Goal: Information Seeking & Learning: Learn about a topic

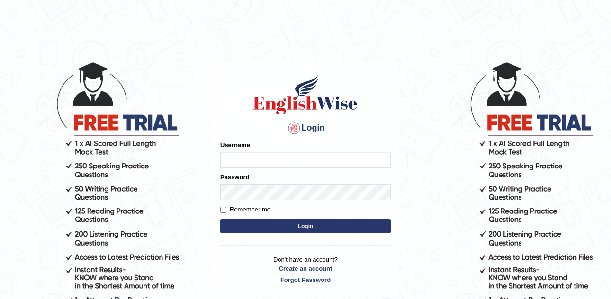
type input "Leticia_parramatta"
click at [279, 223] on button "Login" at bounding box center [305, 226] width 170 height 14
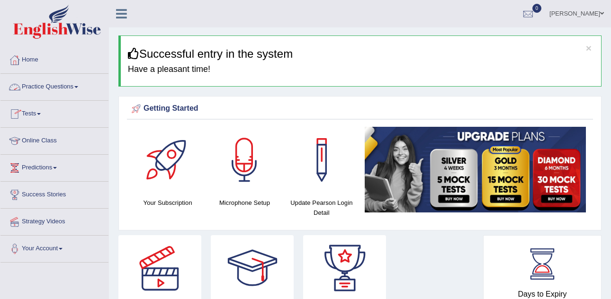
click at [46, 85] on link "Practice Questions" at bounding box center [54, 86] width 108 height 24
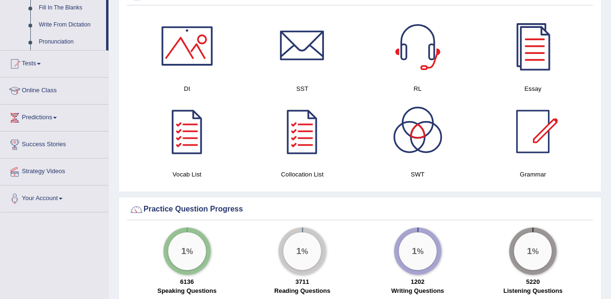
scroll to position [568, 0]
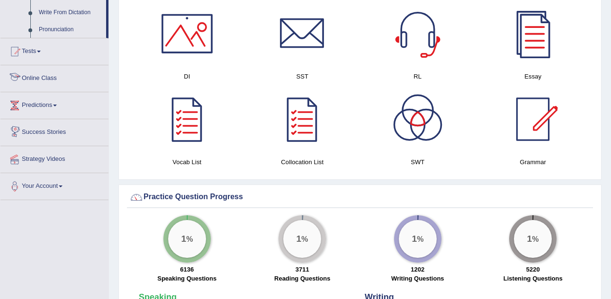
click at [34, 81] on link "Online Class" at bounding box center [54, 77] width 108 height 24
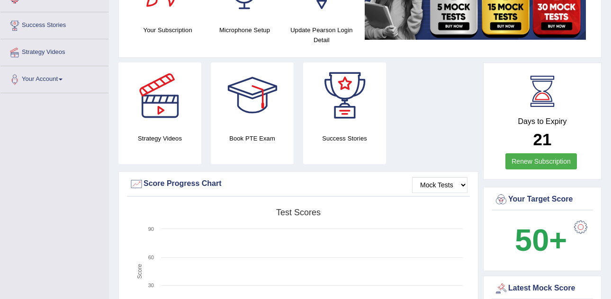
scroll to position [110, 0]
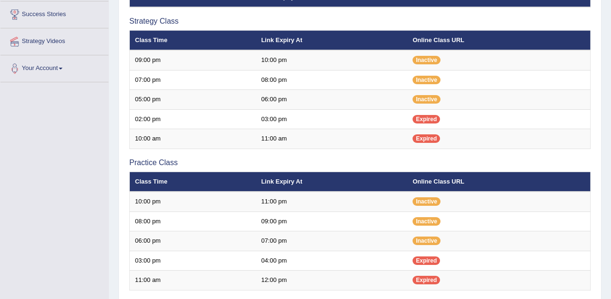
scroll to position [179, 0]
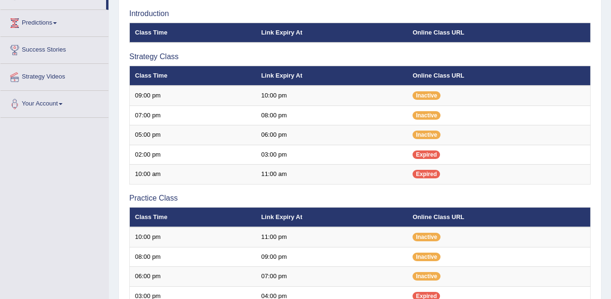
scroll to position [145, 0]
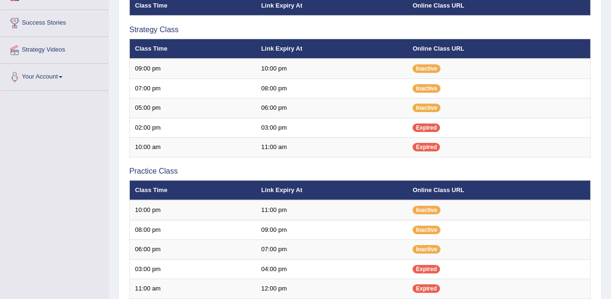
scroll to position [172, 0]
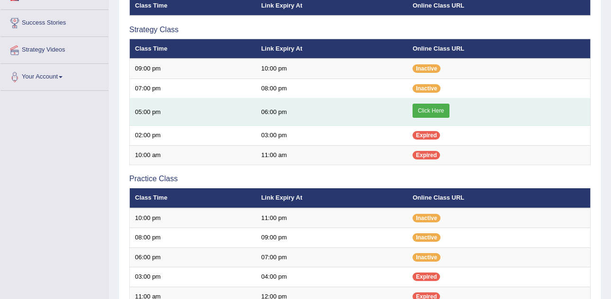
click at [431, 109] on link "Click Here" at bounding box center [430, 111] width 36 height 14
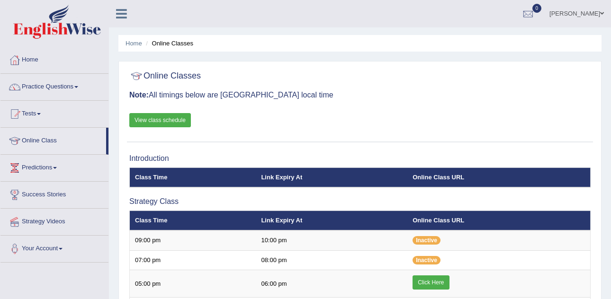
click at [78, 88] on span at bounding box center [76, 87] width 4 height 2
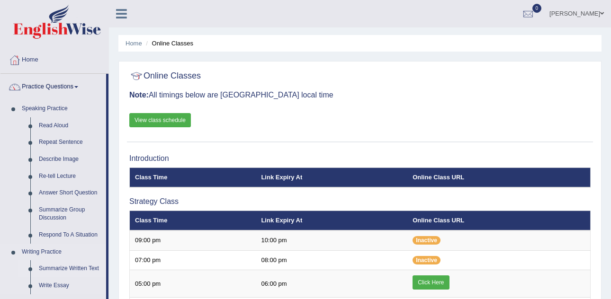
click at [61, 267] on link "Summarize Written Text" at bounding box center [70, 268] width 71 height 17
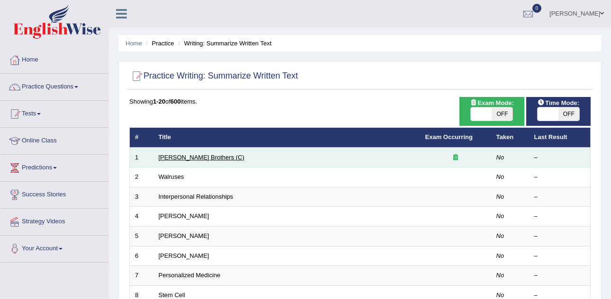
click at [183, 155] on link "[PERSON_NAME] Brothers (C)" at bounding box center [202, 157] width 86 height 7
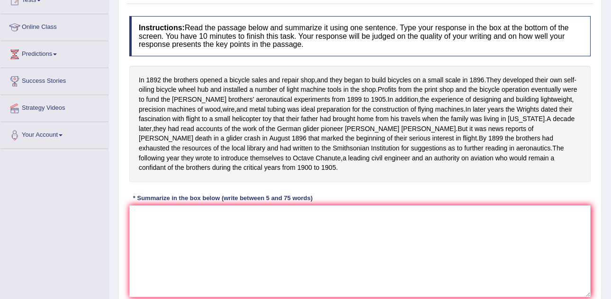
scroll to position [133, 0]
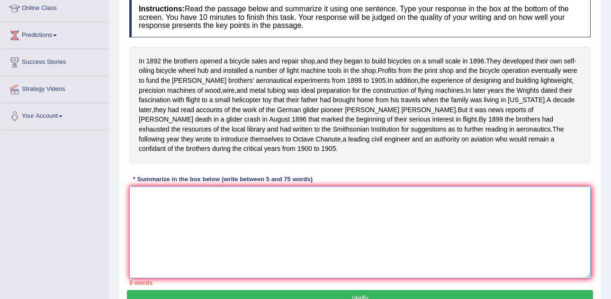
click at [200, 213] on textarea at bounding box center [359, 233] width 461 height 92
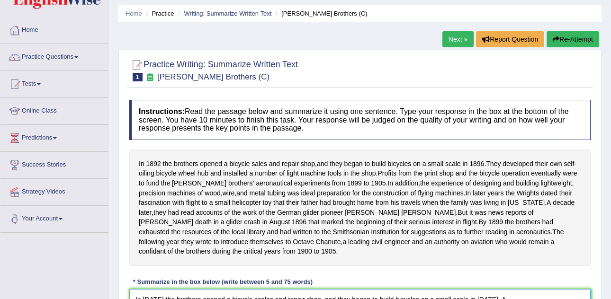
scroll to position [0, 0]
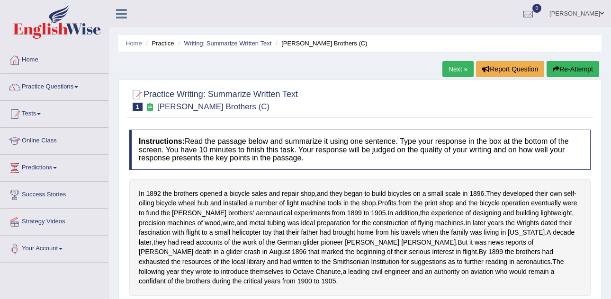
click at [379, 232] on div "In 1892 the brothers opened a bicycle sales and repair shop , and they began to…" at bounding box center [359, 237] width 461 height 116
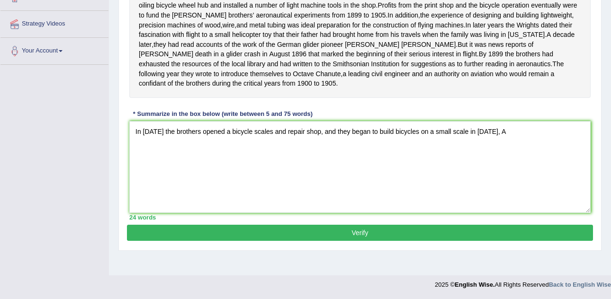
scroll to position [179, 0]
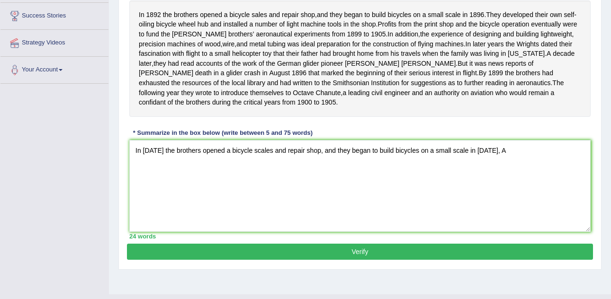
click at [593, 88] on div "Practice Writing: Summarize Written Text 1 Wright Brothers (C) Instructions: Re…" at bounding box center [359, 85] width 483 height 369
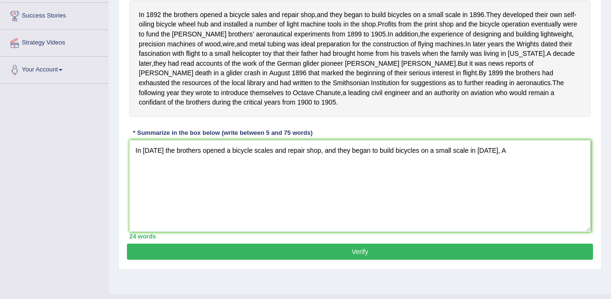
click at [593, 88] on div "Practice Writing: Summarize Written Text 1 Wright Brothers (C) Instructions: Re…" at bounding box center [359, 85] width 483 height 369
click at [439, 117] on div "In 1892 the brothers opened a bicycle sales and repair shop , and they began to…" at bounding box center [359, 58] width 461 height 116
click at [498, 165] on textarea "In 1892 the brothers opened a bicycle scales and repair shop, and they began to…" at bounding box center [359, 186] width 461 height 92
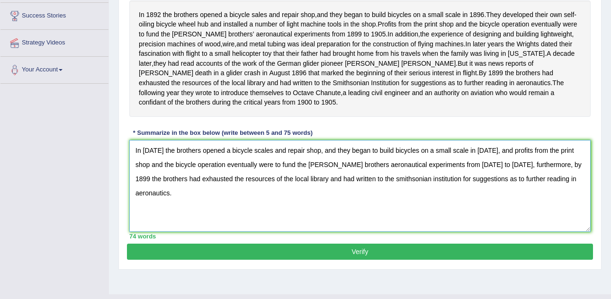
click at [548, 191] on textarea "In 1892 the brothers opened a bicycle scales and repair shop, and they began to…" at bounding box center [359, 186] width 461 height 92
type textarea "In 1892 the brothers opened a bicycle scales and repair shop, and they began to…"
click at [362, 260] on button "Verify" at bounding box center [360, 252] width 466 height 16
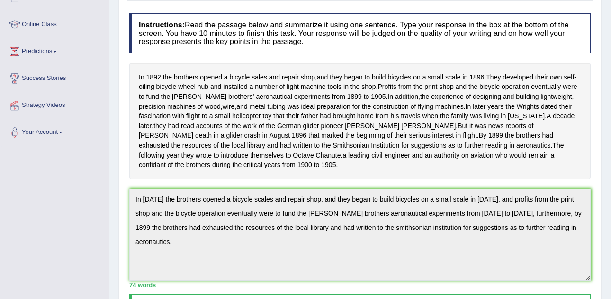
scroll to position [89, 0]
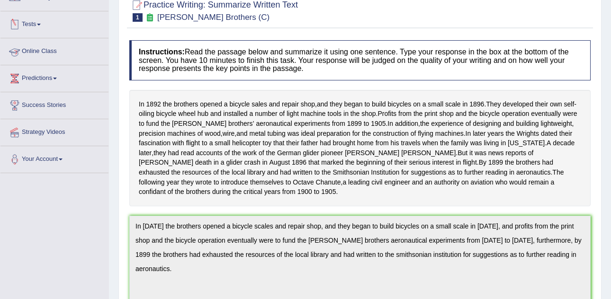
click at [56, 49] on link "Online Class" at bounding box center [54, 50] width 108 height 24
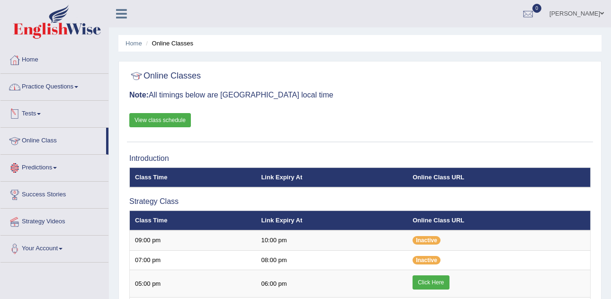
click at [46, 89] on link "Practice Questions" at bounding box center [54, 86] width 108 height 24
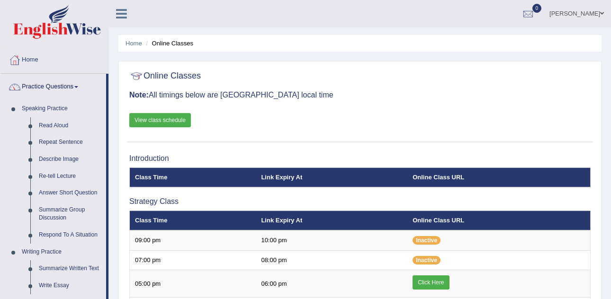
click at [46, 89] on link "Practice Questions" at bounding box center [53, 86] width 106 height 24
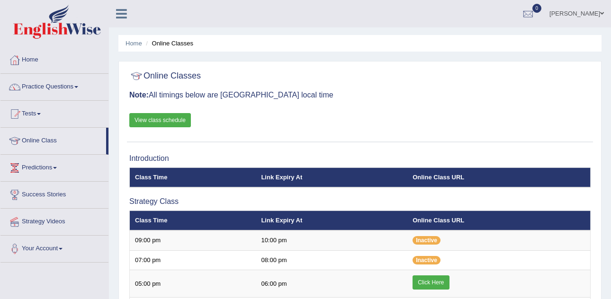
click at [46, 89] on link "Practice Questions" at bounding box center [54, 86] width 108 height 24
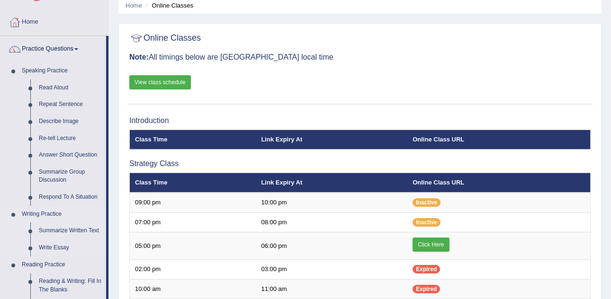
scroll to position [57, 0]
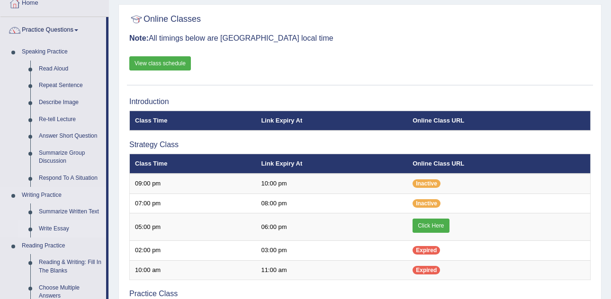
click at [58, 223] on link "Write Essay" at bounding box center [70, 229] width 71 height 17
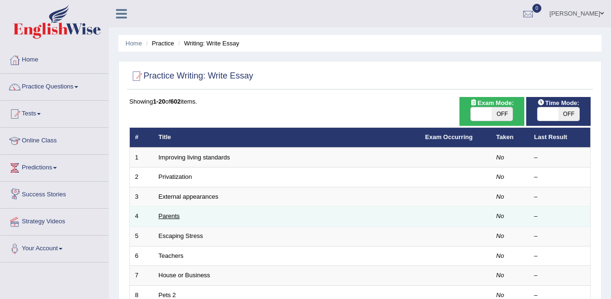
click at [173, 215] on link "Parents" at bounding box center [169, 216] width 21 height 7
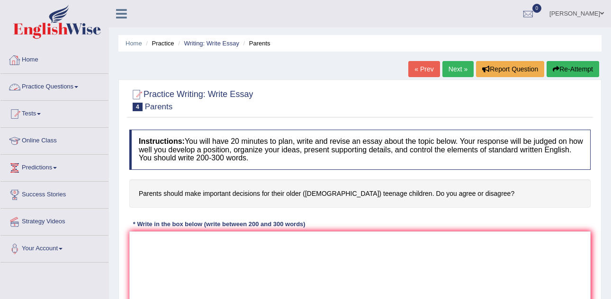
click at [68, 83] on link "Practice Questions" at bounding box center [54, 86] width 108 height 24
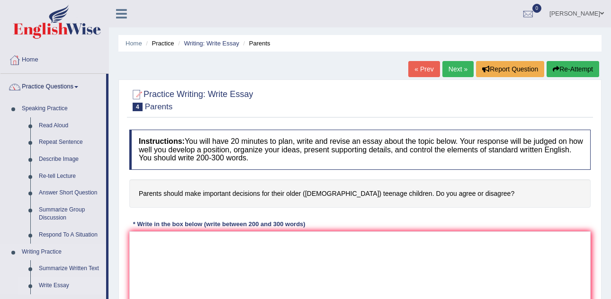
click at [47, 285] on link "Write Essay" at bounding box center [70, 285] width 71 height 17
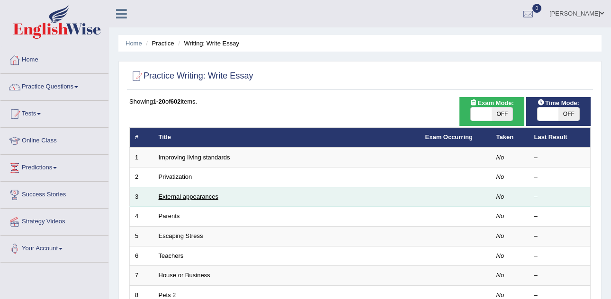
click at [197, 195] on link "External appearances" at bounding box center [189, 196] width 60 height 7
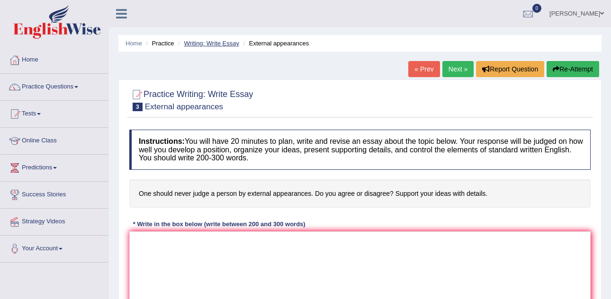
click at [229, 41] on link "Writing: Write Essay" at bounding box center [211, 43] width 55 height 7
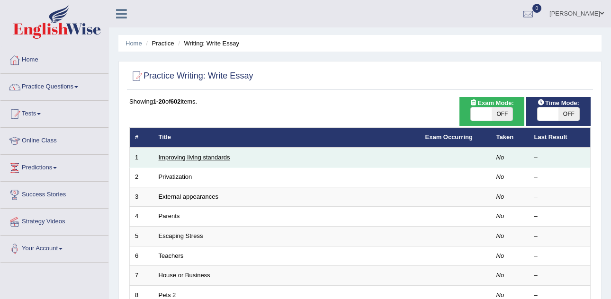
click at [196, 156] on link "Improving living standards" at bounding box center [194, 157] width 71 height 7
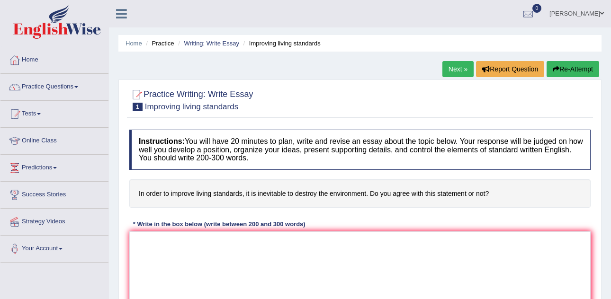
click at [208, 39] on li "Writing: Write Essay" at bounding box center [207, 43] width 63 height 9
click at [211, 42] on link "Writing: Write Essay" at bounding box center [211, 43] width 55 height 7
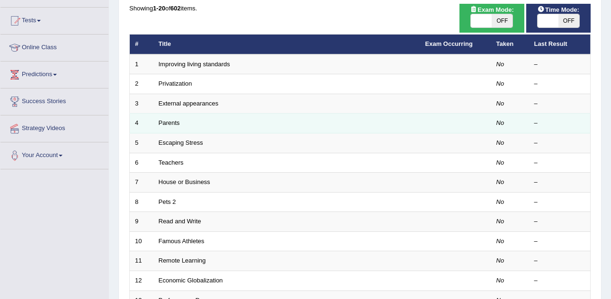
scroll to position [95, 0]
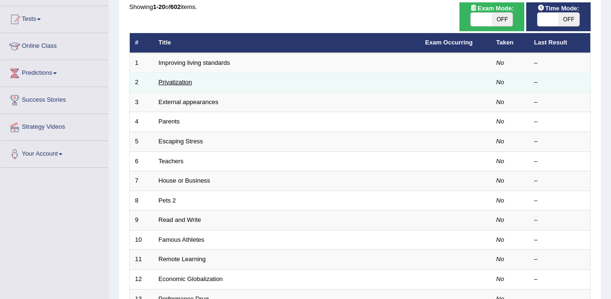
click at [179, 84] on link "Privatization" at bounding box center [176, 82] width 34 height 7
